Goal: Information Seeking & Learning: Learn about a topic

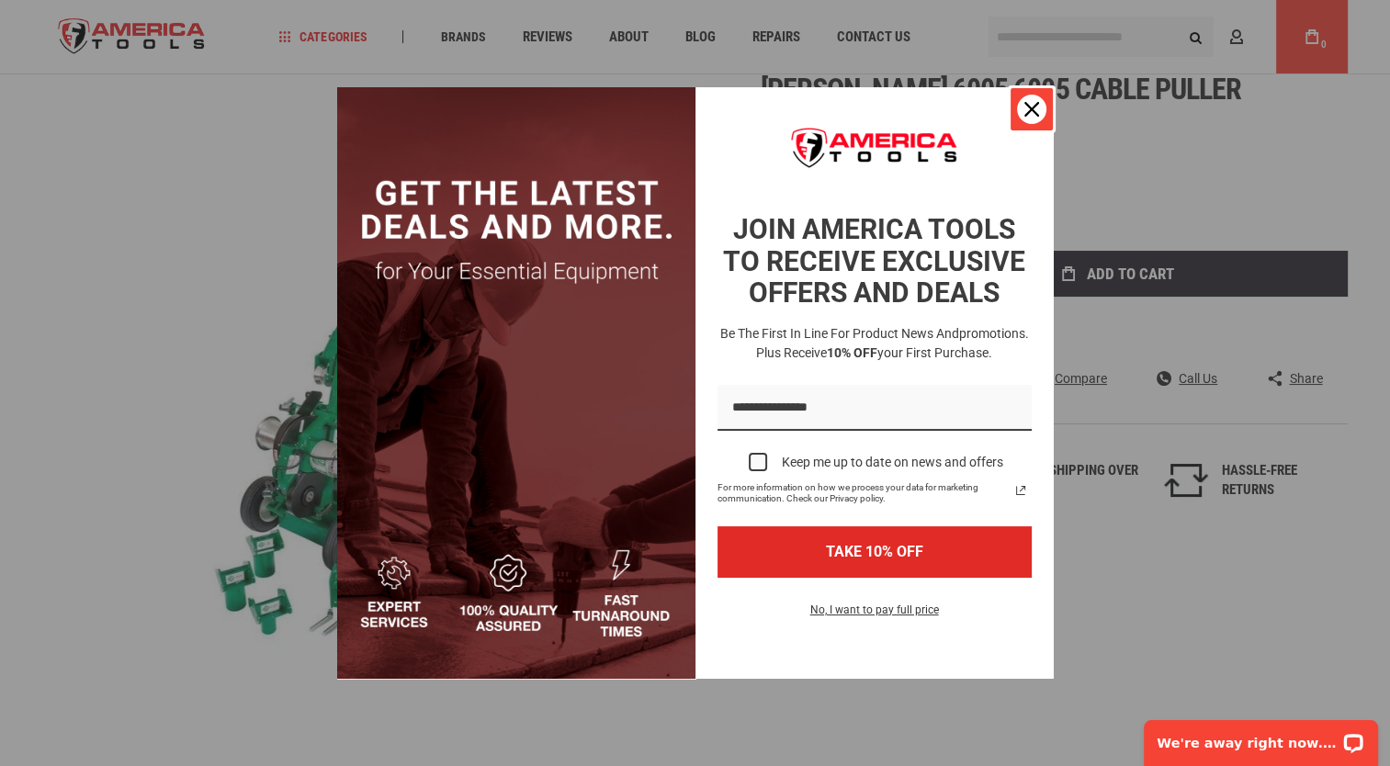
click at [1021, 97] on div "Close" at bounding box center [1031, 109] width 29 height 29
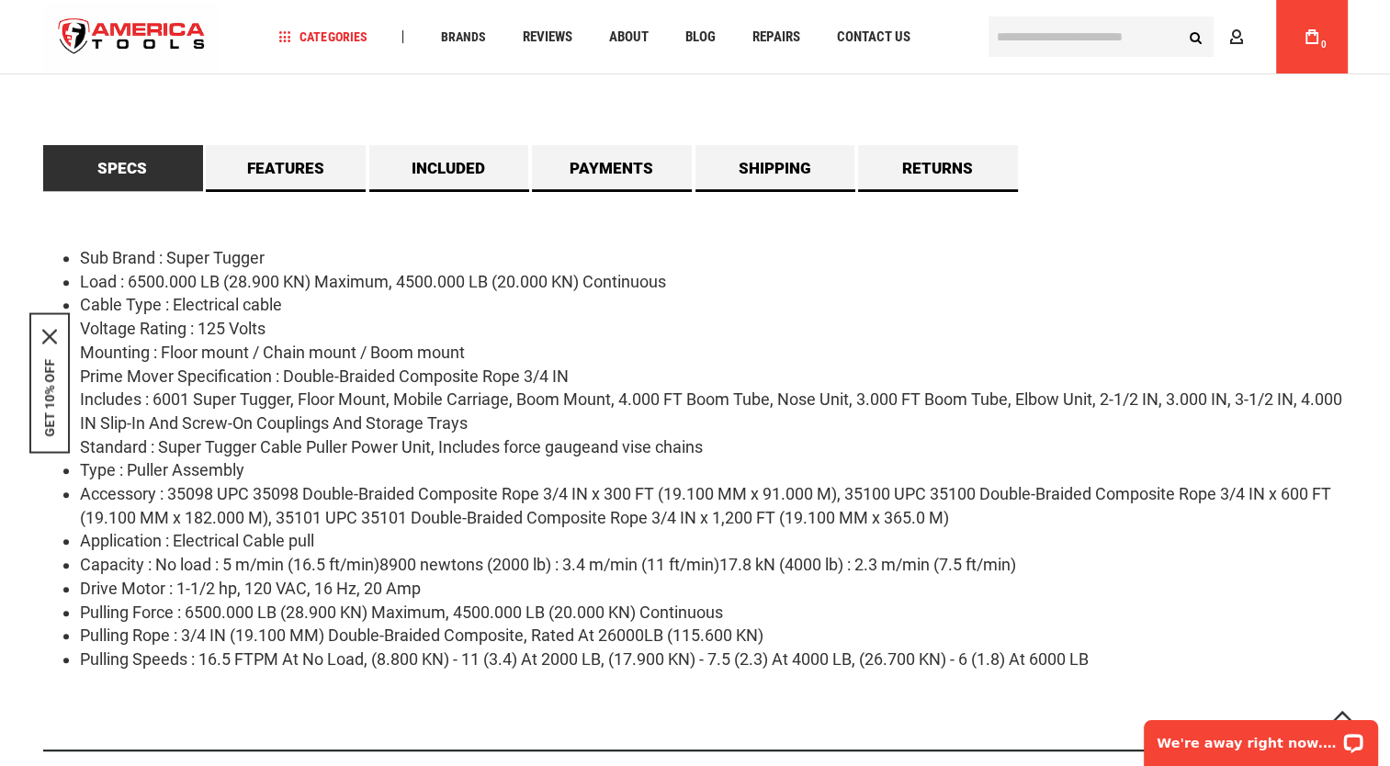
scroll to position [930, 0]
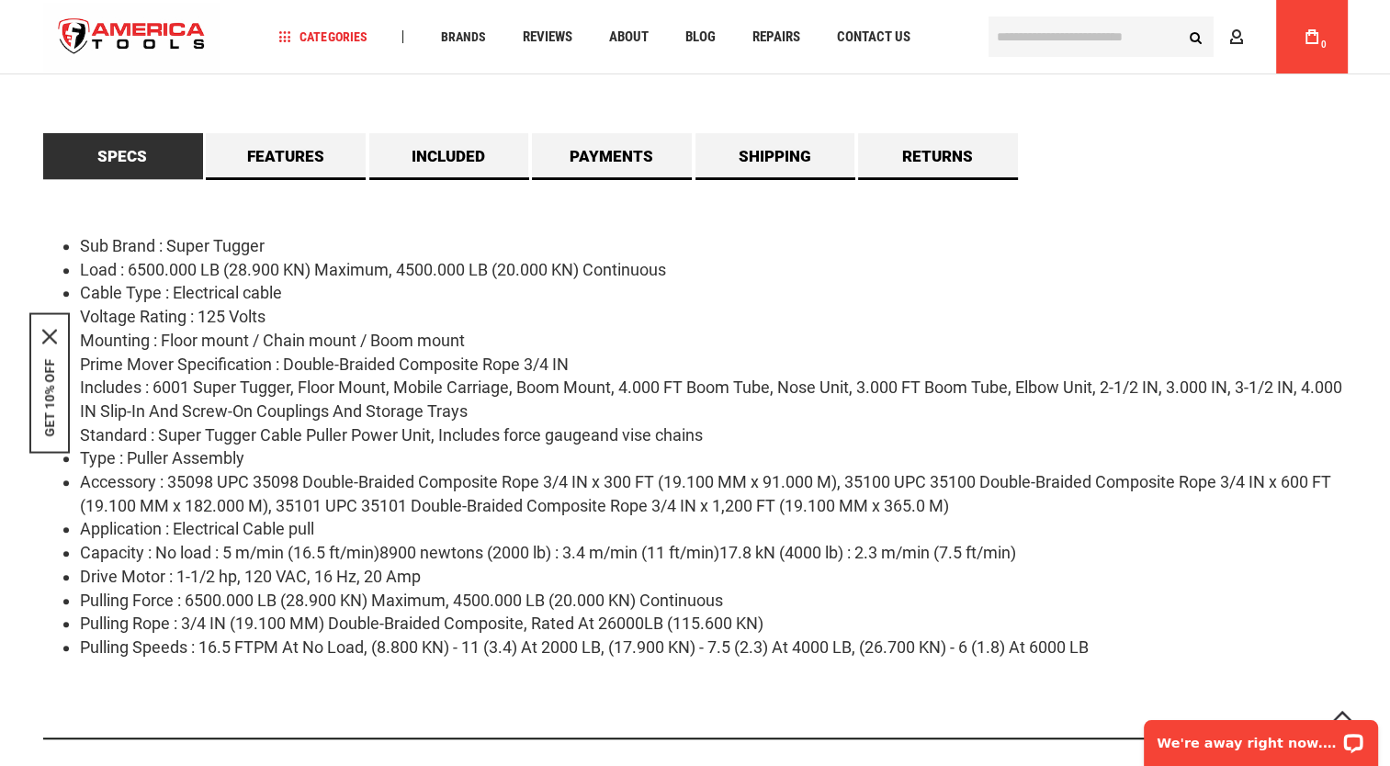
drag, startPoint x: 390, startPoint y: 275, endPoint x: 447, endPoint y: 271, distance: 57.1
click at [447, 271] on li "Load : 6500.000 LB (28.900 KN) Maximum, 4500.000 LB (20.000 KN) Continuous" at bounding box center [714, 270] width 1268 height 24
drag, startPoint x: 447, startPoint y: 271, endPoint x: 376, endPoint y: 276, distance: 71.8
click at [376, 276] on li "Load : 6500.000 LB (28.900 KN) Maximum, 4500.000 LB (20.000 KN) Continuous" at bounding box center [714, 270] width 1268 height 24
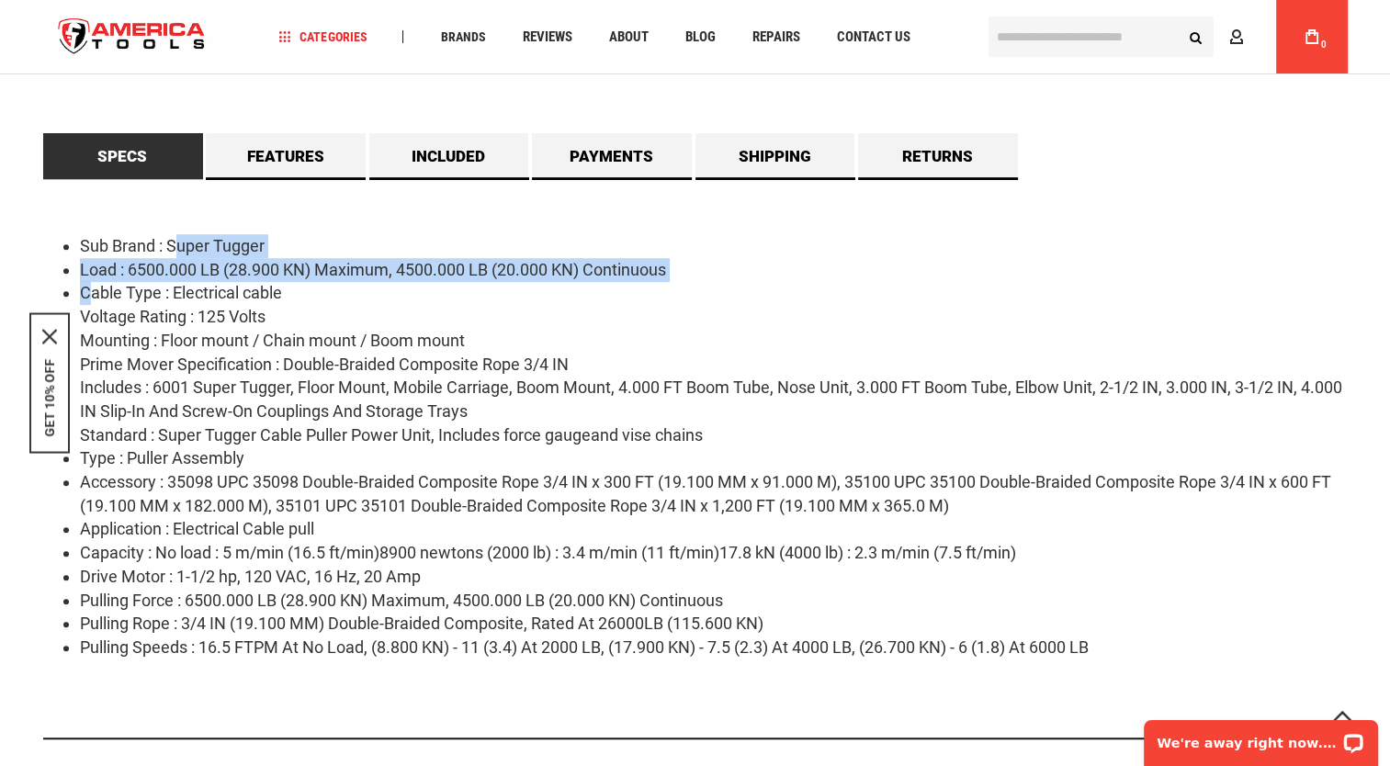
drag, startPoint x: 94, startPoint y: 287, endPoint x: 209, endPoint y: 247, distance: 122.3
click at [209, 247] on ul "Sub Brand : Super Tugger Load : 6500.000 LB (28.900 KN) Maximum, 4500.000 LB (2…" at bounding box center [695, 446] width 1305 height 425
drag, startPoint x: 209, startPoint y: 247, endPoint x: 254, endPoint y: 251, distance: 45.2
click at [254, 251] on li "Sub Brand : Super Tugger" at bounding box center [714, 246] width 1268 height 24
click at [266, 271] on li "Load : 6500.000 LB (28.900 KN) Maximum, 4500.000 LB (20.000 KN) Continuous" at bounding box center [714, 270] width 1268 height 24
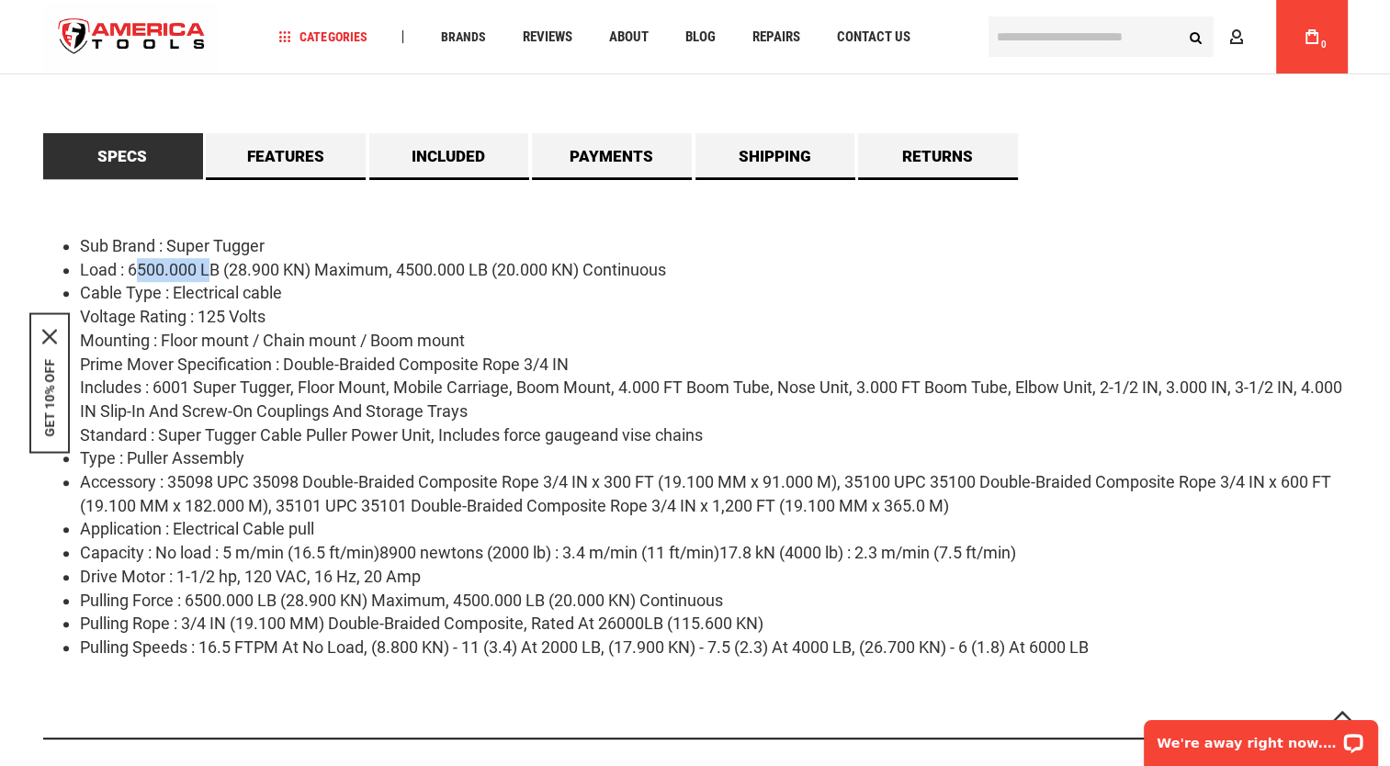
drag, startPoint x: 136, startPoint y: 270, endPoint x: 213, endPoint y: 262, distance: 77.6
click at [213, 262] on li "Load : 6500.000 LB (28.900 KN) Maximum, 4500.000 LB (20.000 KN) Continuous" at bounding box center [714, 270] width 1268 height 24
drag, startPoint x: 213, startPoint y: 262, endPoint x: 335, endPoint y: 317, distance: 134.1
click at [335, 317] on li "Voltage Rating : 125 Volts" at bounding box center [714, 317] width 1268 height 24
drag, startPoint x: 263, startPoint y: 304, endPoint x: 240, endPoint y: 347, distance: 48.9
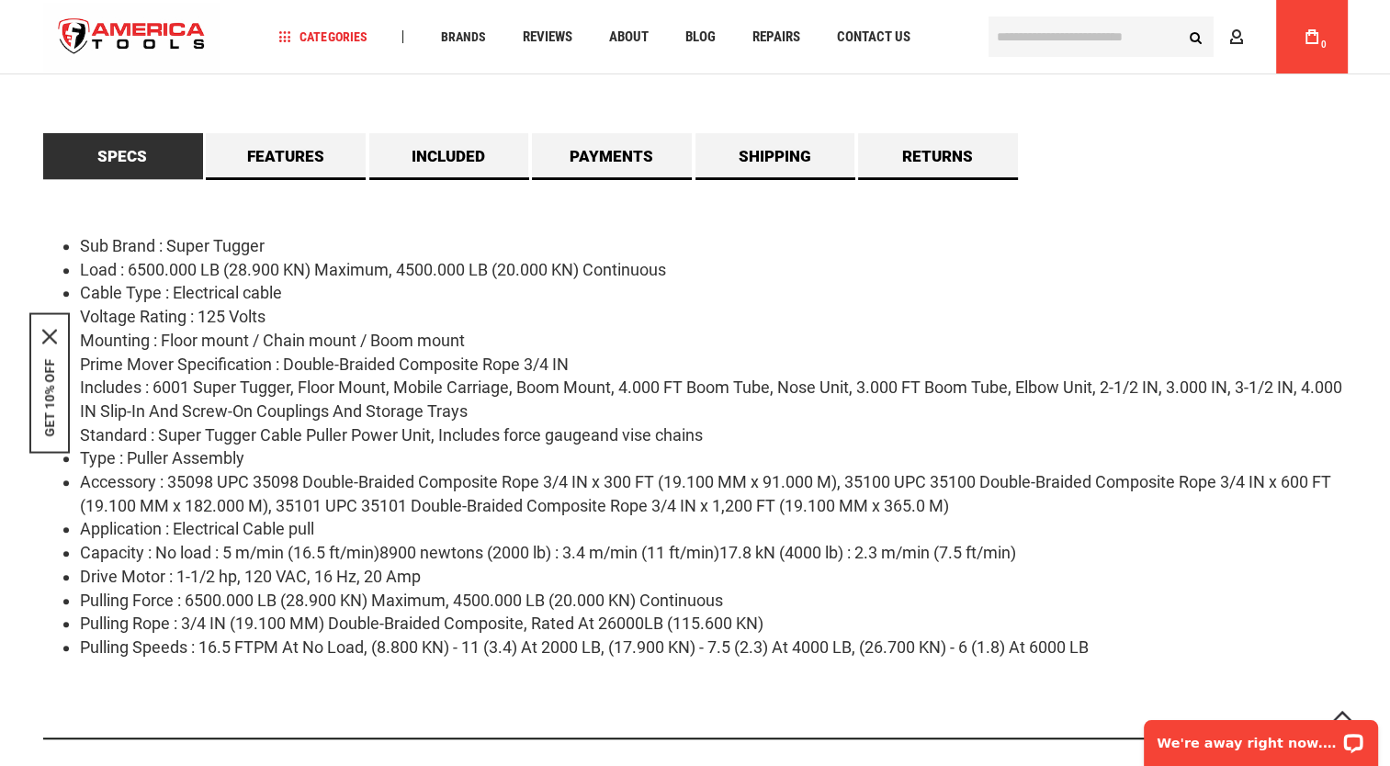
click at [240, 347] on ul "Sub Brand : Super Tugger Load : 6500.000 LB (28.900 KN) Maximum, 4500.000 LB (2…" at bounding box center [695, 446] width 1305 height 425
drag, startPoint x: 240, startPoint y: 347, endPoint x: 199, endPoint y: 342, distance: 40.8
click at [199, 342] on li "Mounting : Floor mount / Chain mount / Boom mount" at bounding box center [714, 341] width 1268 height 24
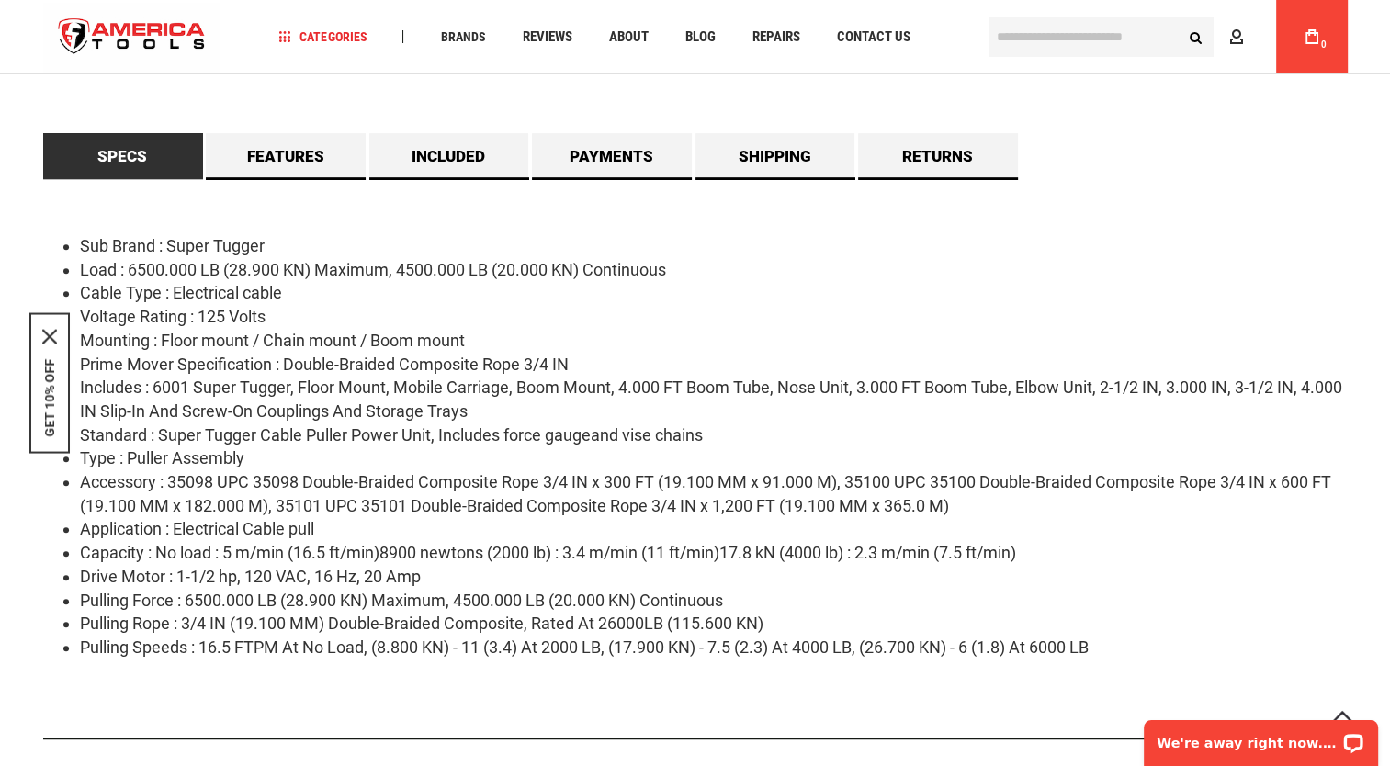
drag, startPoint x: 199, startPoint y: 342, endPoint x: 327, endPoint y: 322, distance: 129.2
click at [327, 322] on li "Voltage Rating : 125 Volts" at bounding box center [714, 317] width 1268 height 24
click at [421, 347] on li "Mounting : Floor mount / Chain mount / Boom mount" at bounding box center [714, 341] width 1268 height 24
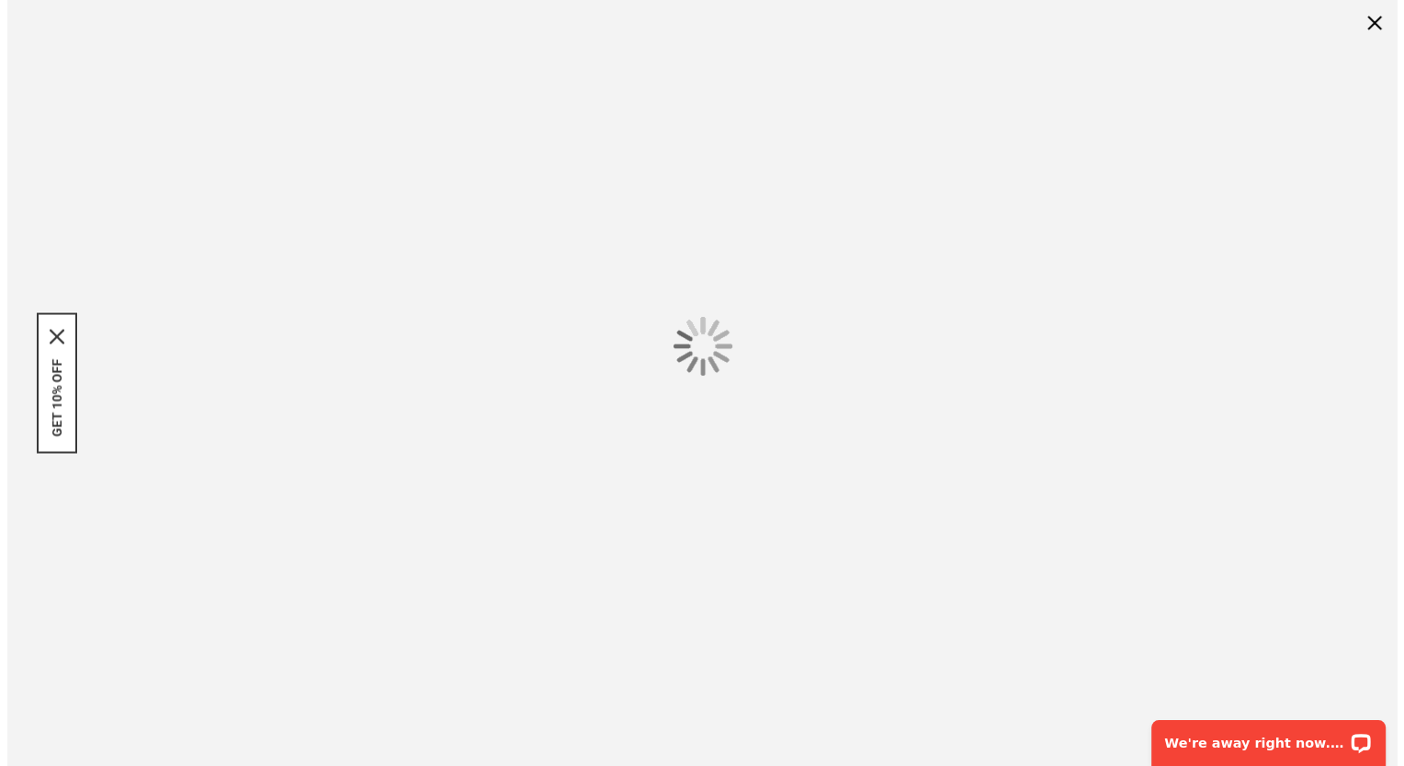
scroll to position [0, 0]
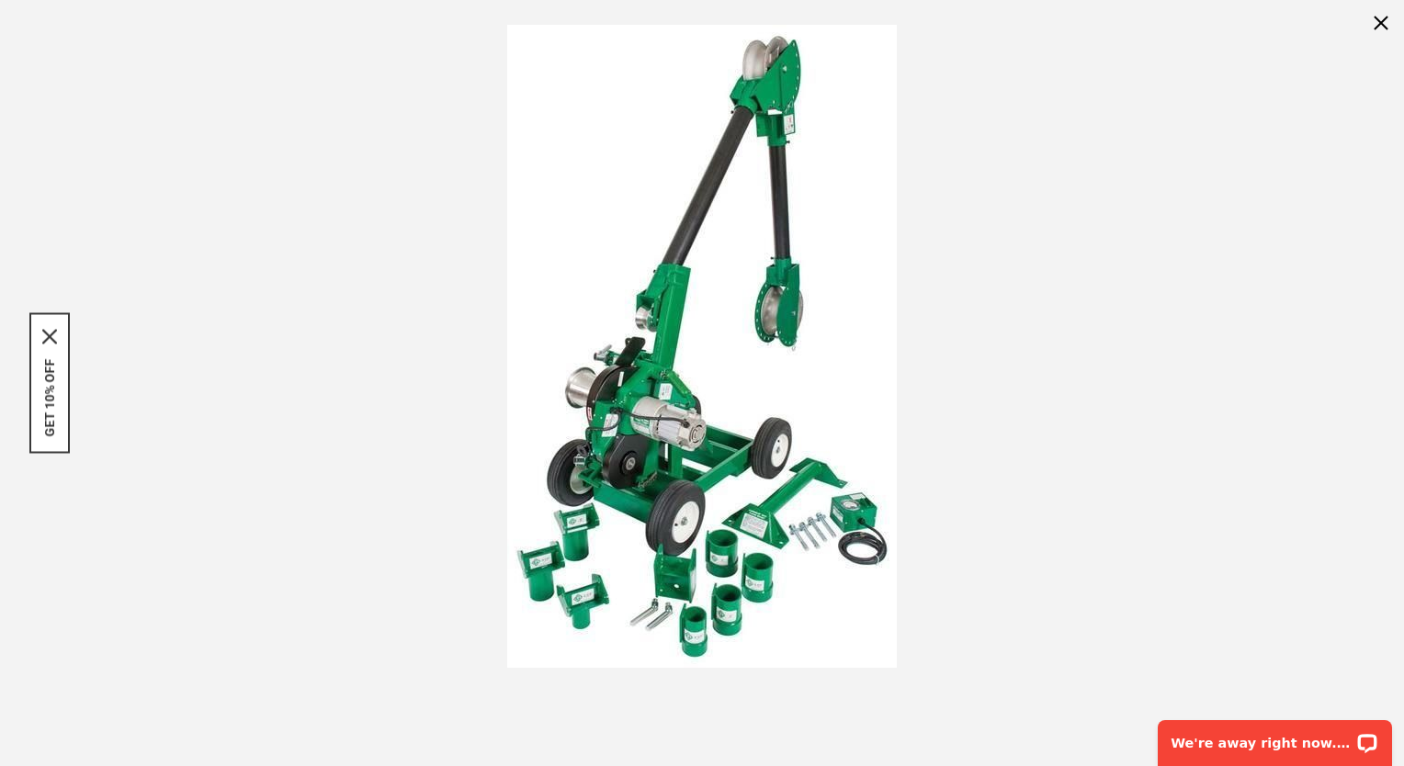
click at [757, 529] on img at bounding box center [702, 346] width 390 height 643
